Goal: Share content: Share content

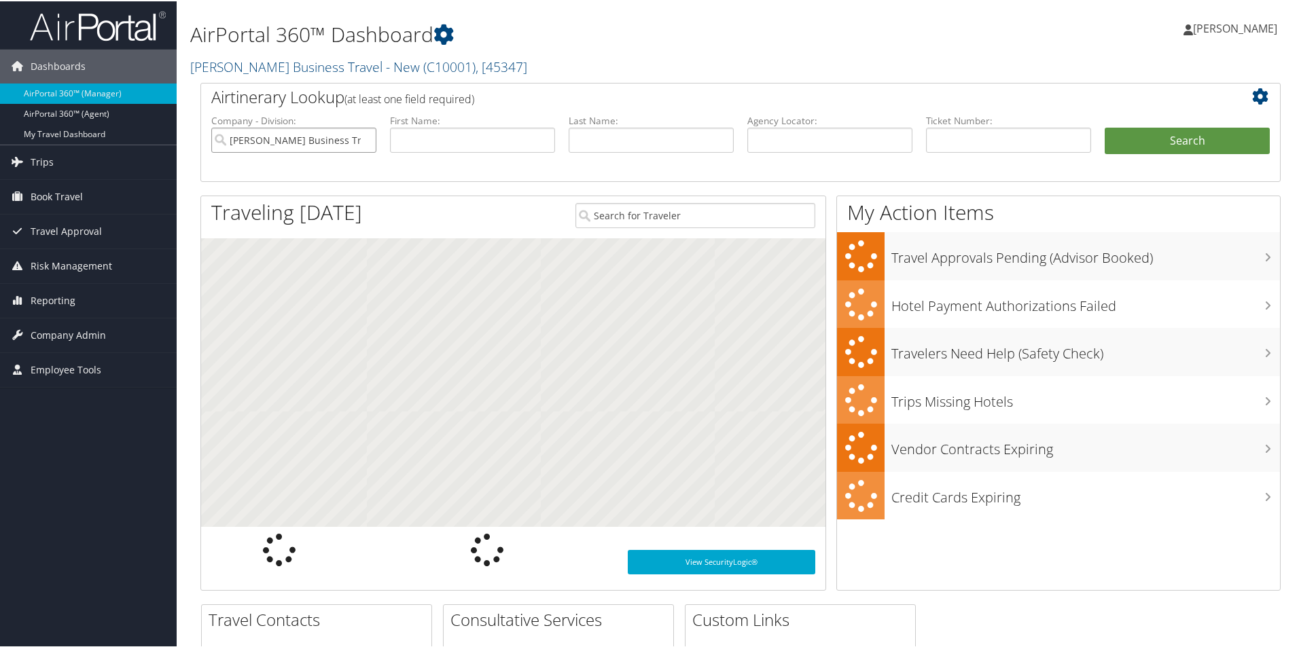
drag, startPoint x: 350, startPoint y: 140, endPoint x: 281, endPoint y: 156, distance: 70.5
click at [350, 139] on input "Christopherson Business Travel - New" at bounding box center [293, 138] width 165 height 25
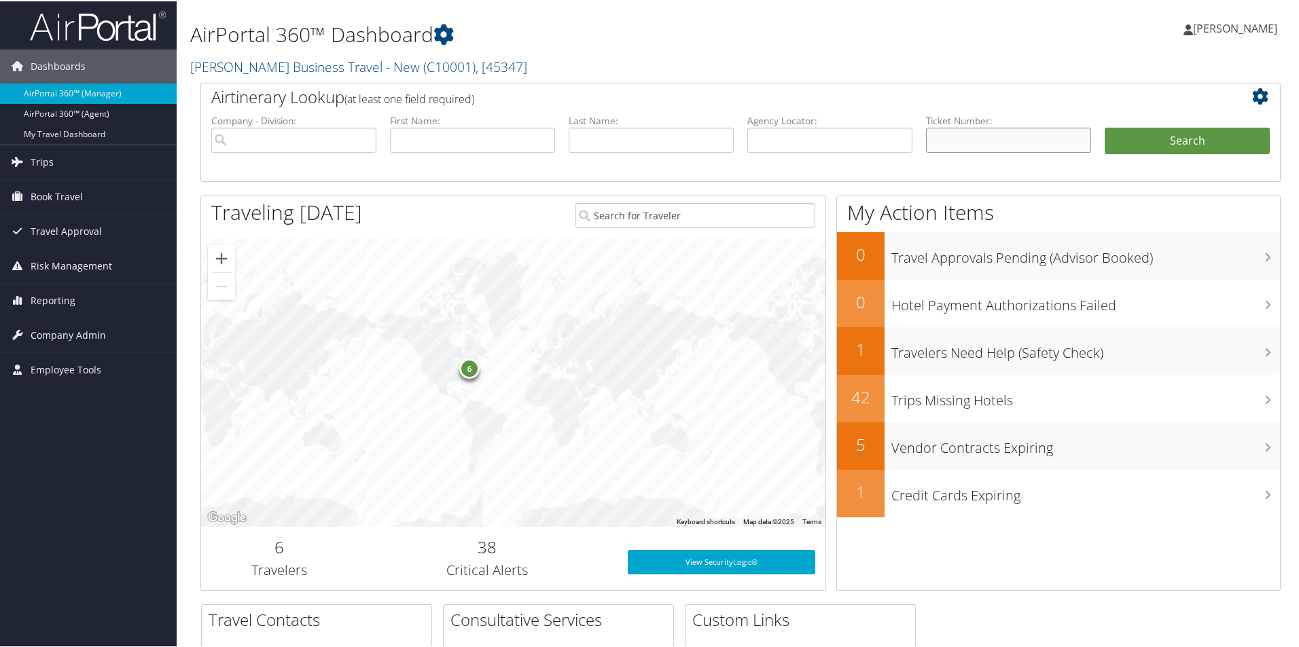
click at [942, 137] on input "text" at bounding box center [1008, 138] width 165 height 25
click at [766, 141] on input "text" at bounding box center [829, 138] width 165 height 25
paste input "DB0851"
type input "DB0851"
click at [1130, 139] on button "Search" at bounding box center [1187, 139] width 165 height 27
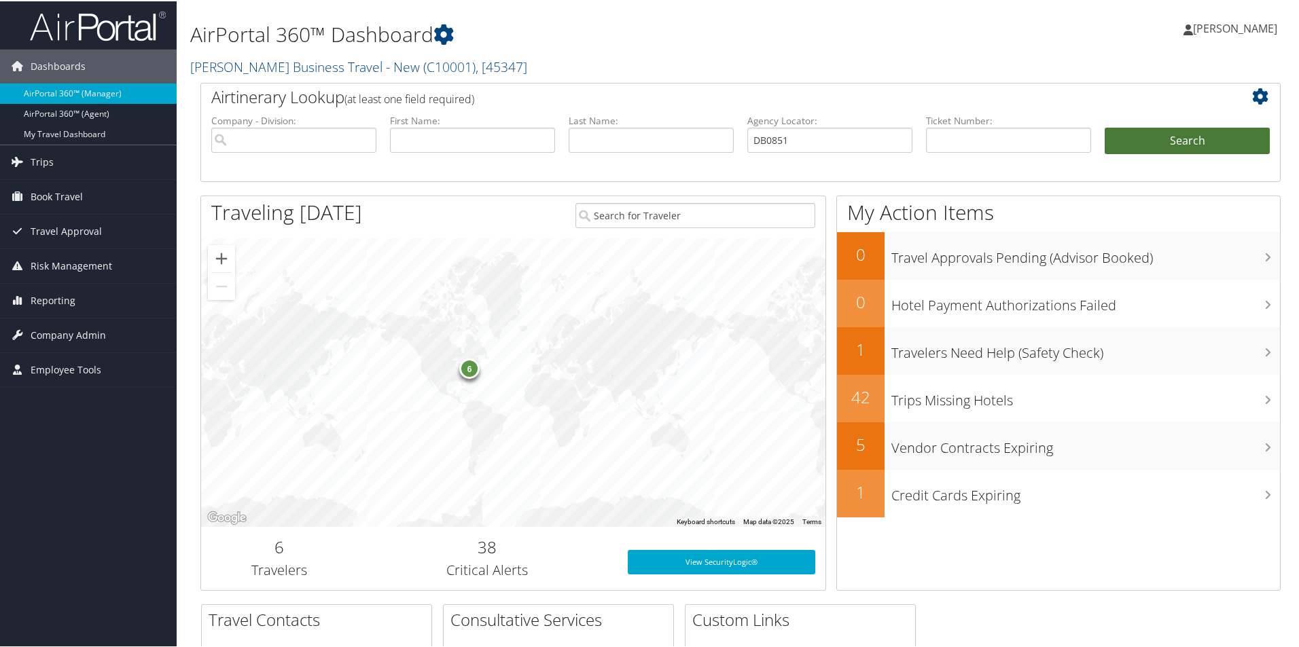
click at [1131, 139] on button "Search" at bounding box center [1187, 139] width 165 height 27
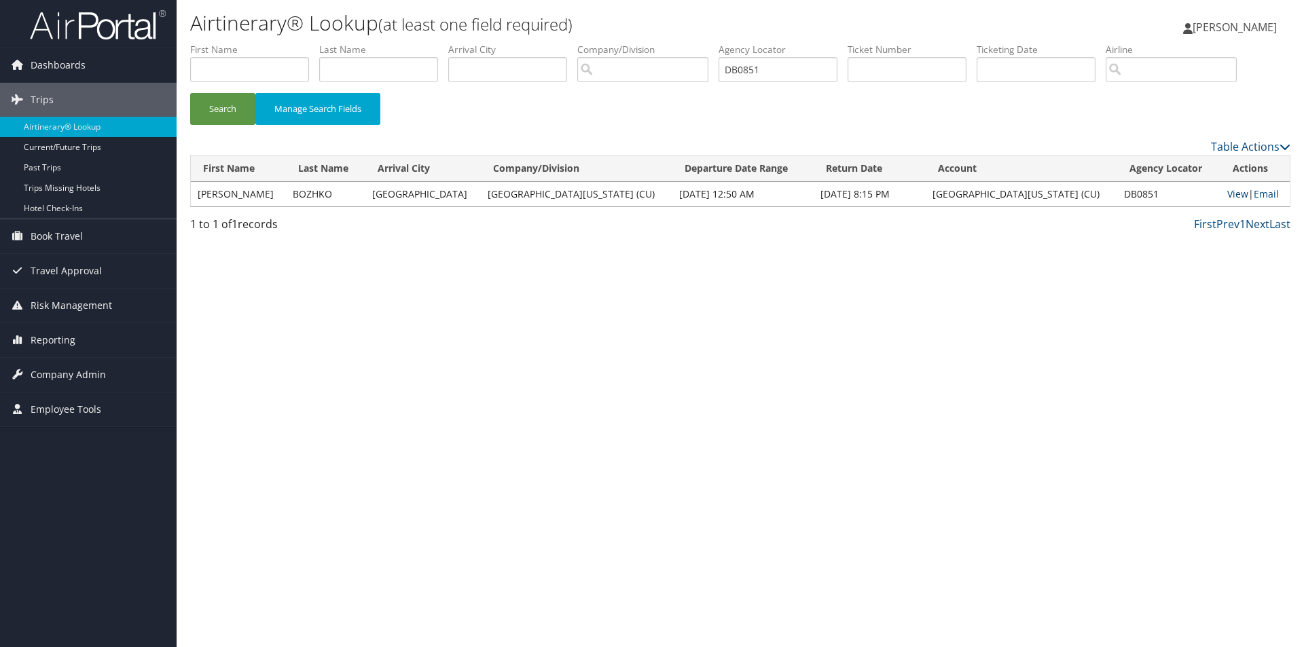
click at [1228, 193] on link "View" at bounding box center [1238, 194] width 21 height 13
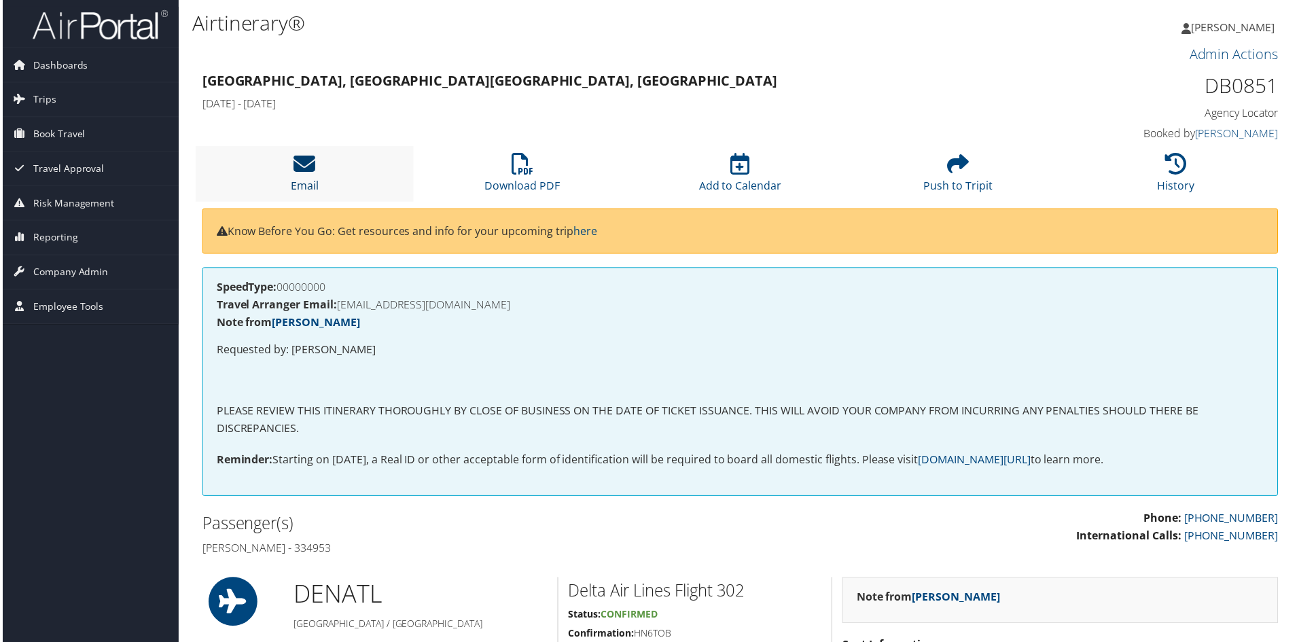
click at [303, 174] on icon at bounding box center [303, 165] width 22 height 22
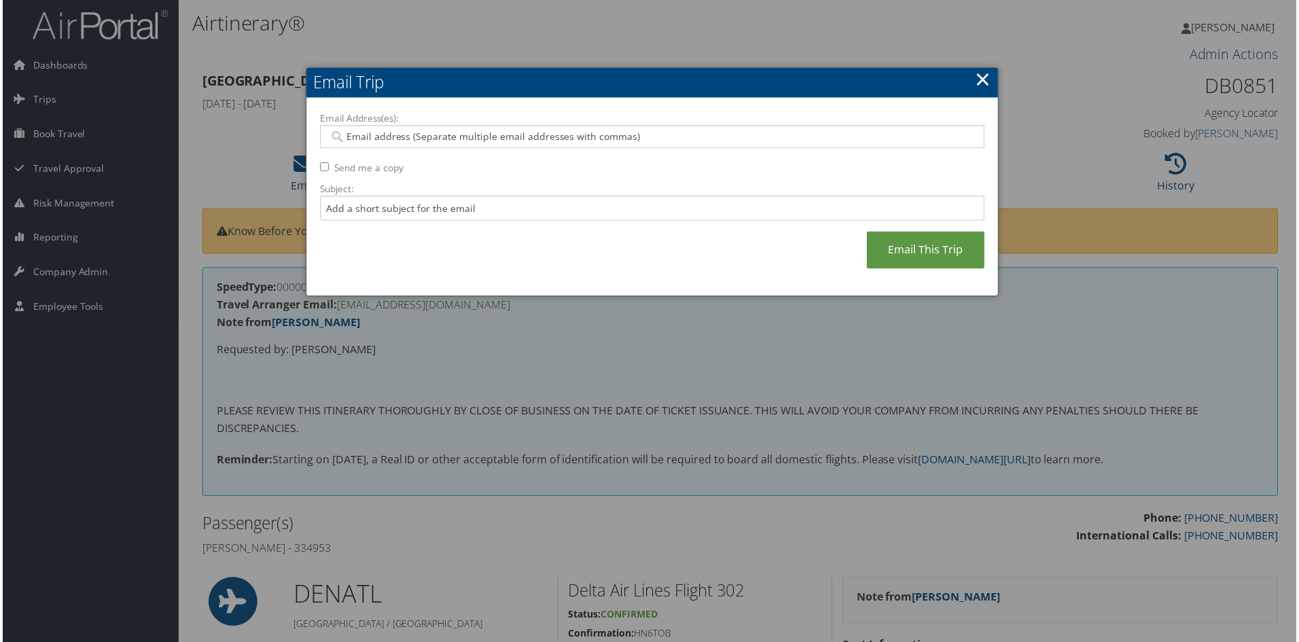
click at [380, 137] on input "Email Address(es):" at bounding box center [651, 137] width 649 height 14
type input "kristina.wo"
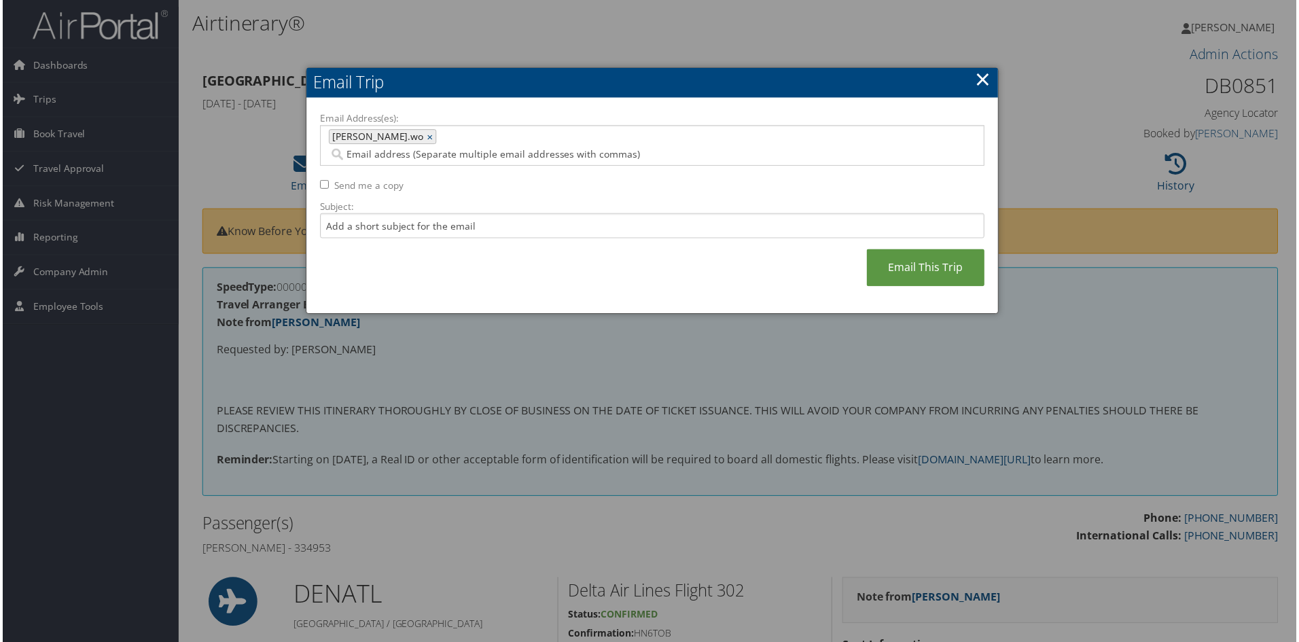
click at [378, 137] on div "kristina.wo ×" at bounding box center [381, 137] width 108 height 15
type input "kristina.wo"
click at [426, 137] on link "×" at bounding box center [430, 137] width 9 height 14
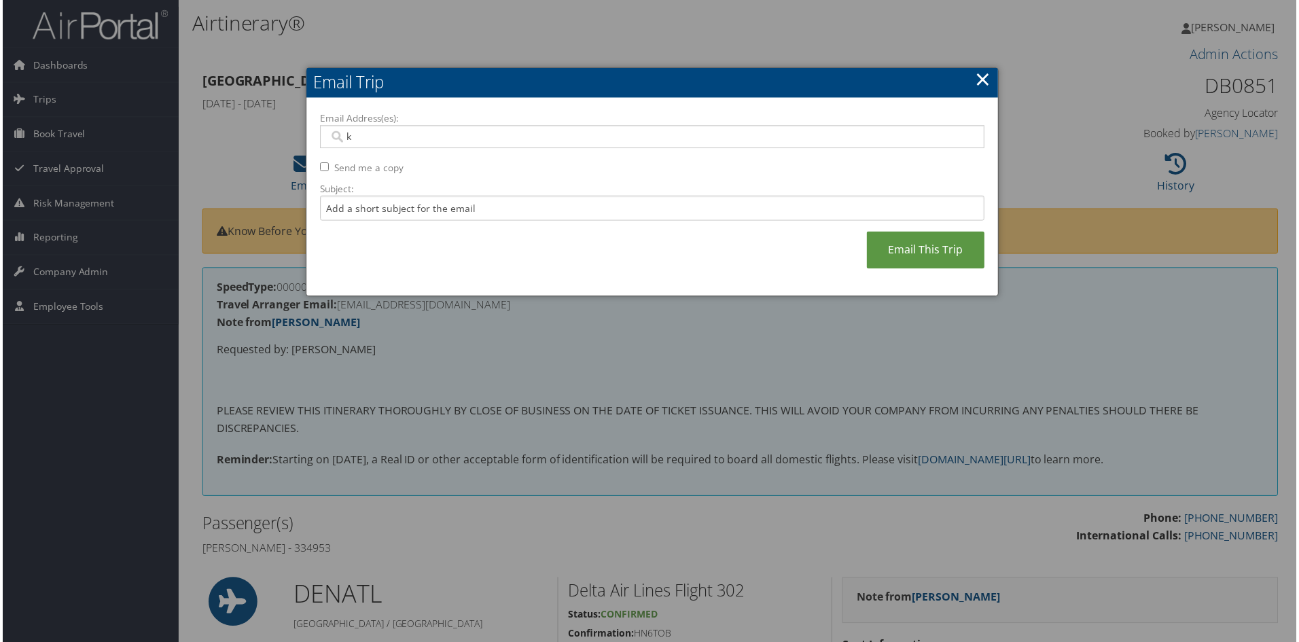
type input "kw"
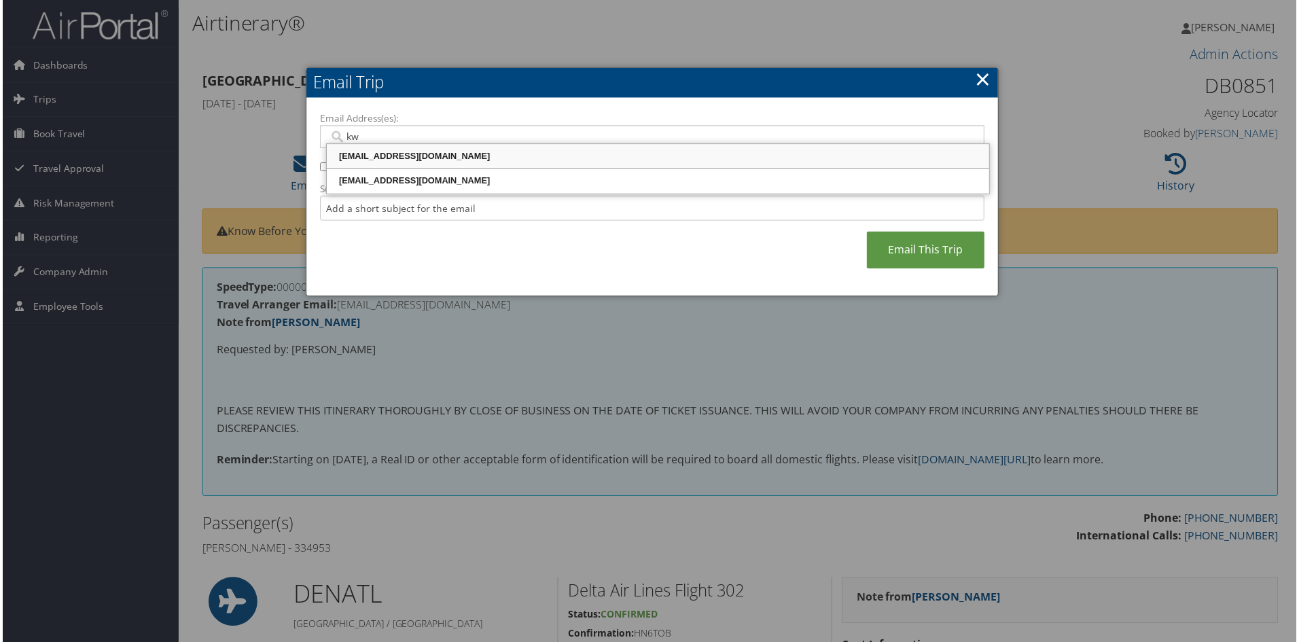
click at [385, 150] on div "KWOODS@UCCS.EDU" at bounding box center [657, 157] width 661 height 14
type input "KWOODS@UCCS.EDU"
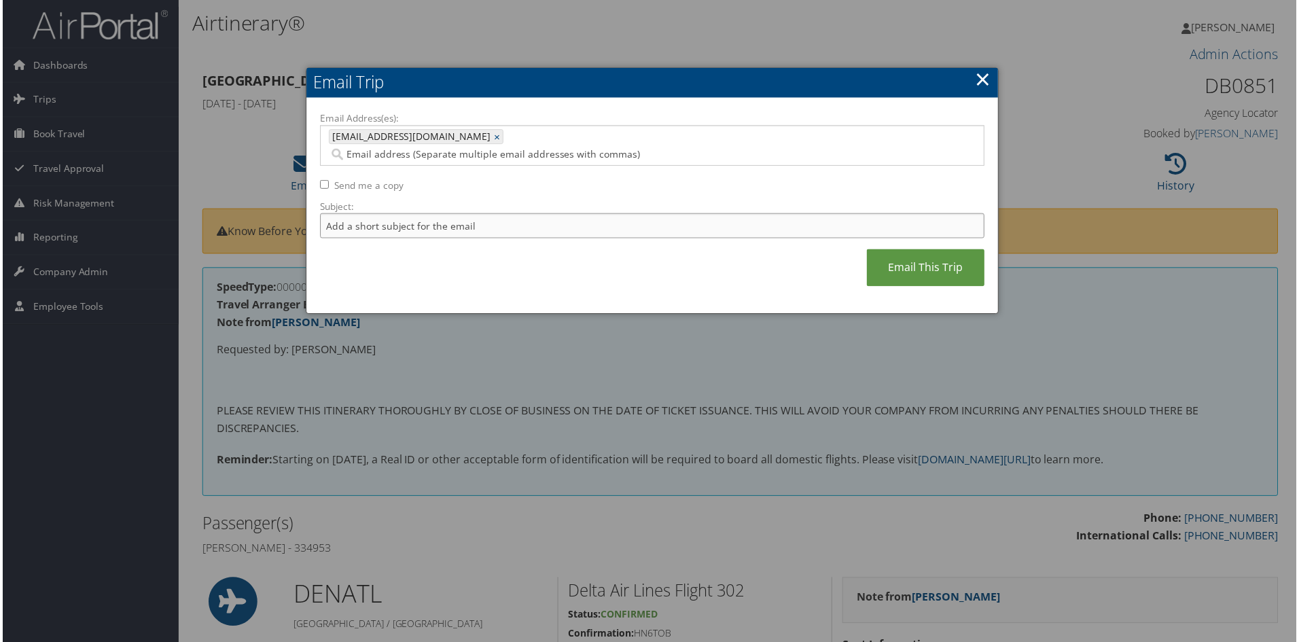
click at [332, 214] on input "Subject:" at bounding box center [652, 226] width 667 height 25
click at [459, 148] on input "Email Address(es):" at bounding box center [593, 155] width 533 height 14
paste input "DBOZHKO@UCCS.EDU"
type input "DBOZHKO@UCCS.EDU"
type input "KWOODS@UCCS.EDU, DBOZHKO@UCCS.EDU"
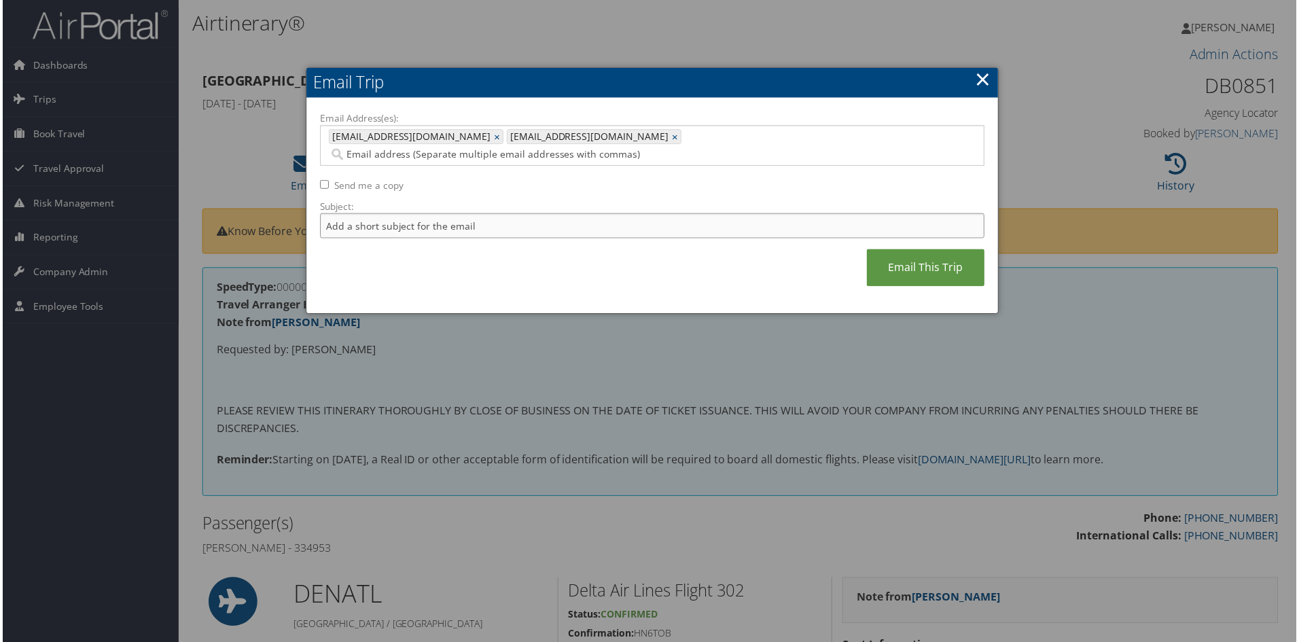
click at [341, 214] on input "Subject:" at bounding box center [652, 226] width 667 height 25
type input "u"
drag, startPoint x: 382, startPoint y: 211, endPoint x: 392, endPoint y: 205, distance: 11.9
click at [383, 214] on input "Itinerary for" at bounding box center [652, 226] width 667 height 25
paste input "DMYTRO BOZHKO"
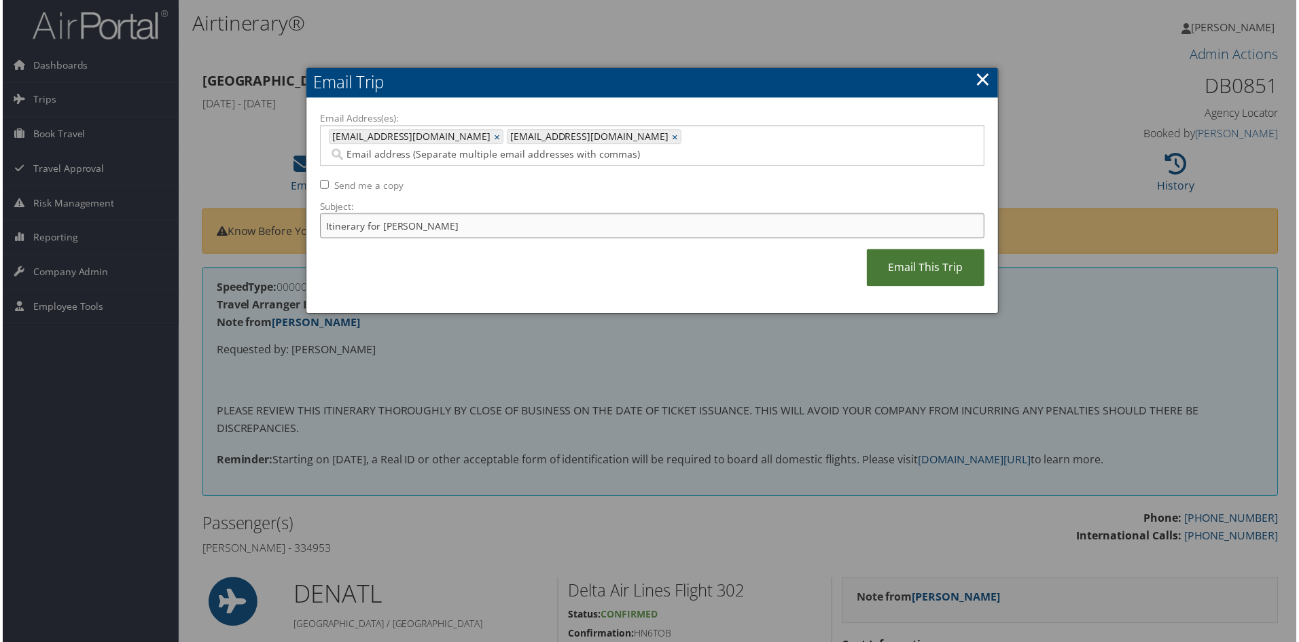
type input "Itinerary for DMYTRO BOZHKO"
click at [935, 250] on link "Email This Trip" at bounding box center [927, 268] width 118 height 37
